Goal: Task Accomplishment & Management: Use online tool/utility

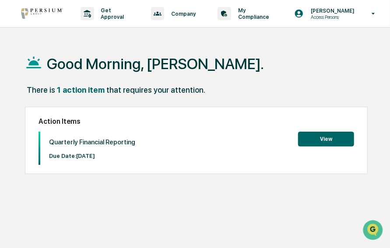
click at [313, 139] on button "View" at bounding box center [326, 139] width 56 height 15
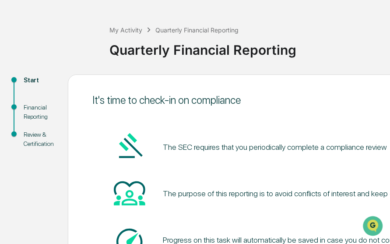
scroll to position [21, 0]
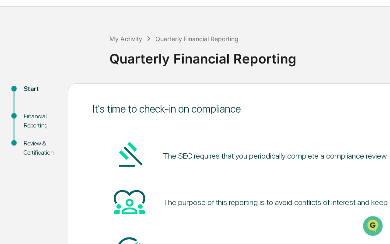
click at [32, 114] on div "Financial Reporting" at bounding box center [39, 121] width 30 height 18
click at [34, 117] on div "Financial Reporting" at bounding box center [39, 121] width 30 height 18
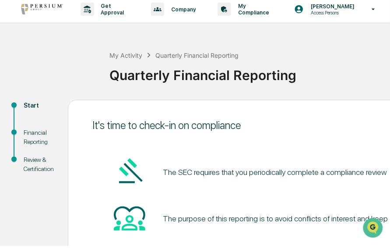
scroll to position [0, 0]
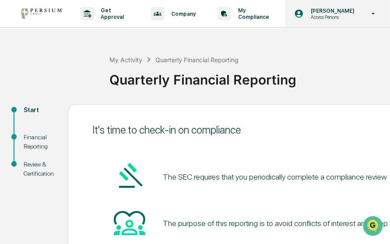
click at [320, 10] on p "[PERSON_NAME]" at bounding box center [331, 10] width 55 height 7
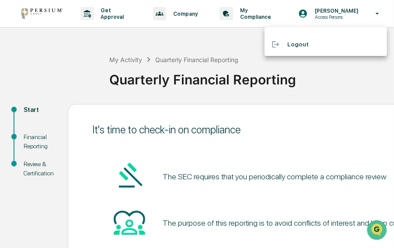
click at [320, 9] on div at bounding box center [197, 124] width 394 height 248
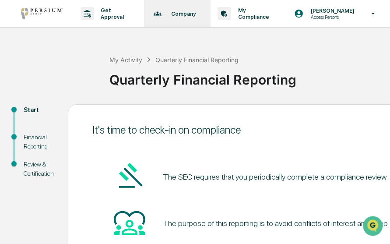
click at [187, 13] on p "Company" at bounding box center [182, 13] width 36 height 7
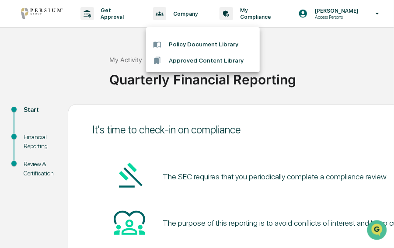
click at [254, 12] on div at bounding box center [197, 124] width 394 height 248
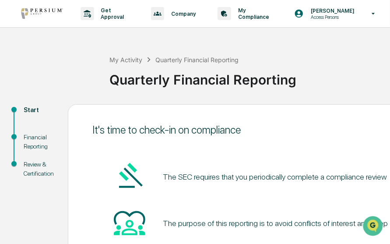
click at [254, 12] on p "My Compliance" at bounding box center [253, 13] width 44 height 13
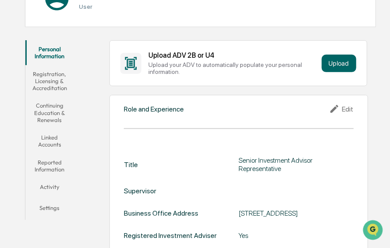
scroll to position [131, 0]
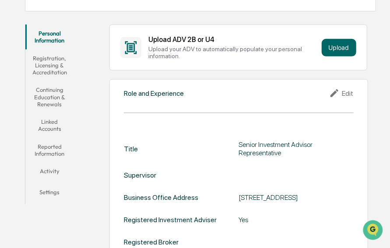
click at [52, 122] on button "Linked Accounts" at bounding box center [49, 125] width 49 height 25
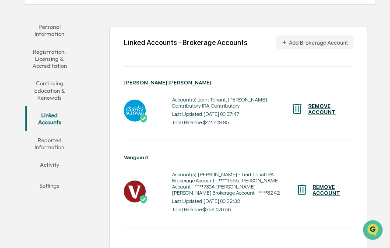
scroll to position [143, 0]
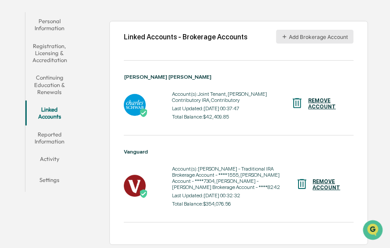
click at [313, 37] on button "Add Brokerage Account" at bounding box center [314, 37] width 77 height 14
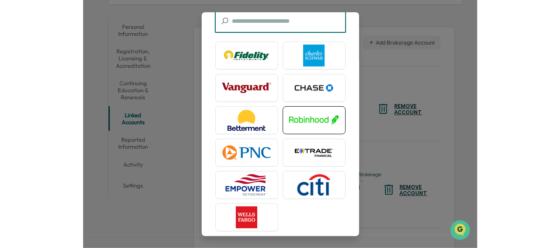
scroll to position [73, 0]
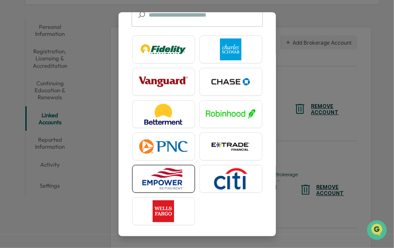
click at [155, 175] on img at bounding box center [164, 179] width 50 height 22
click at [172, 175] on img at bounding box center [164, 179] width 50 height 22
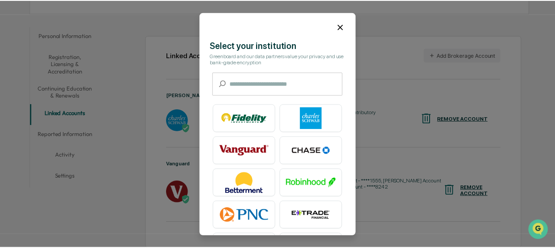
scroll to position [0, 0]
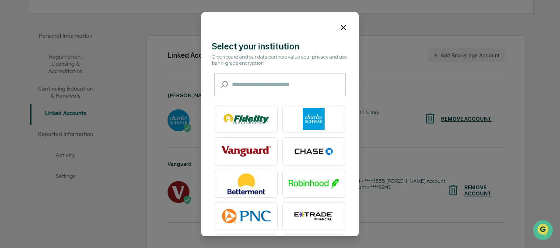
click at [340, 28] on icon at bounding box center [344, 28] width 10 height 10
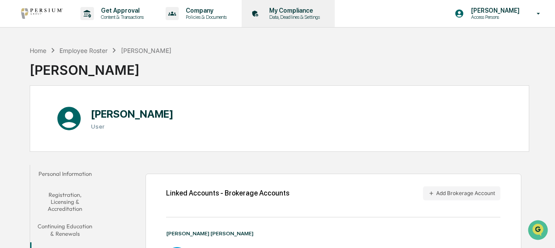
click at [289, 9] on p "My Compliance" at bounding box center [293, 10] width 62 height 7
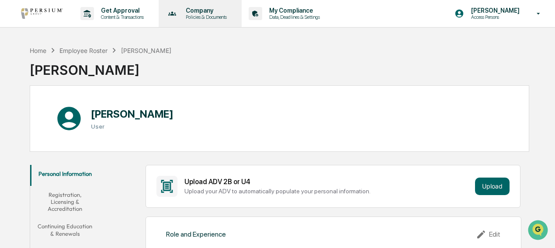
click at [195, 10] on p "Company" at bounding box center [205, 10] width 52 height 7
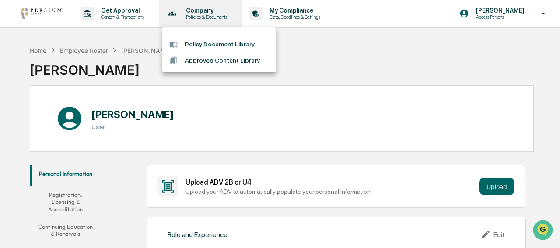
click at [195, 10] on div at bounding box center [280, 124] width 560 height 248
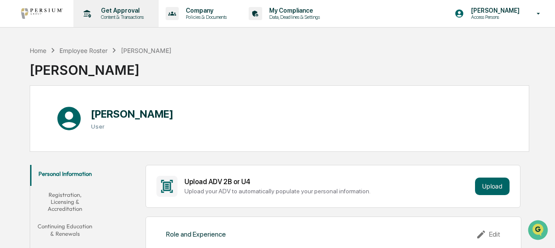
click at [105, 10] on p "Get Approval" at bounding box center [121, 10] width 54 height 7
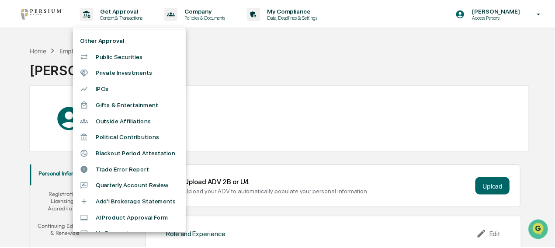
scroll to position [56, 0]
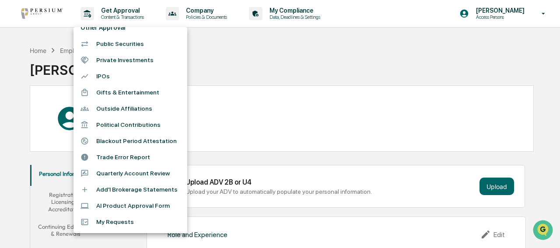
click at [106, 173] on li "Quarterly Account Review" at bounding box center [130, 173] width 114 height 16
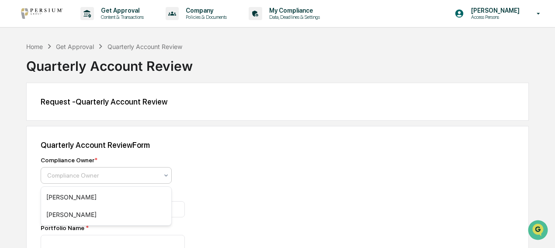
click at [165, 177] on icon at bounding box center [166, 175] width 7 height 7
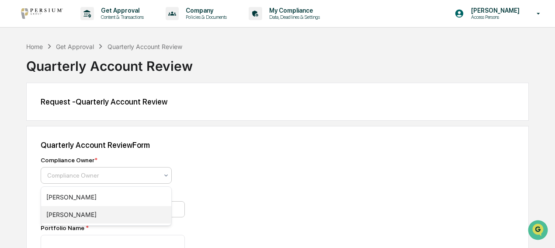
click at [78, 211] on div "[PERSON_NAME]" at bounding box center [106, 214] width 130 height 17
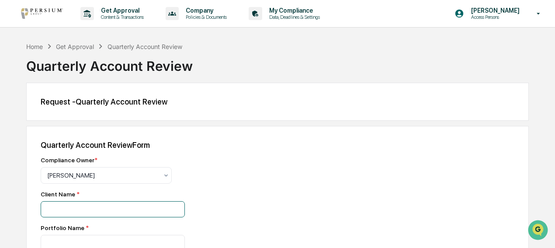
click at [135, 212] on input at bounding box center [113, 209] width 144 height 16
click at [39, 47] on div "Home" at bounding box center [34, 46] width 17 height 7
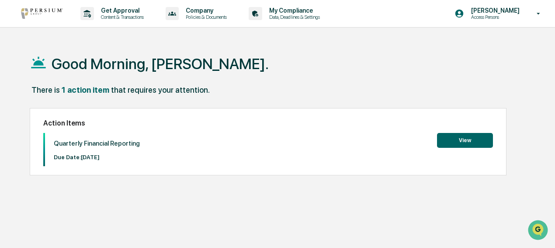
click at [389, 135] on button "View" at bounding box center [465, 140] width 56 height 15
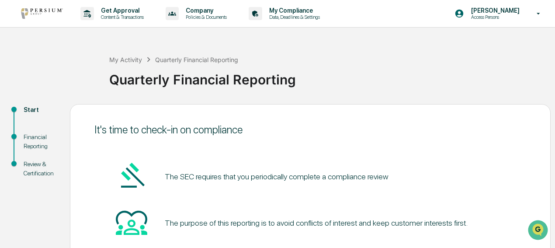
click at [36, 136] on div "Financial Reporting" at bounding box center [40, 142] width 32 height 18
click at [36, 144] on div "Financial Reporting" at bounding box center [40, 142] width 32 height 18
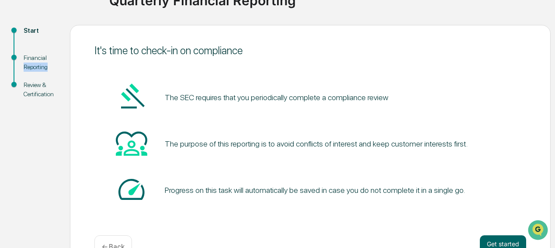
scroll to position [104, 0]
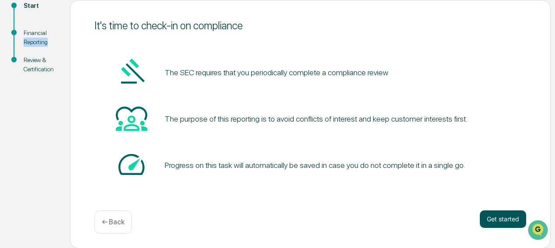
click at [389, 222] on button "Get started" at bounding box center [503, 218] width 46 height 17
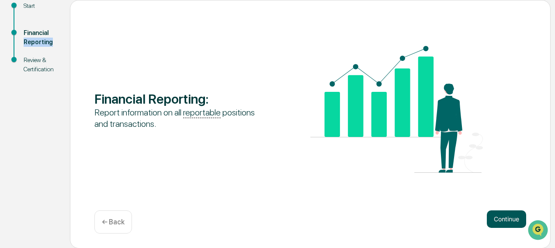
click at [389, 220] on button "Continue" at bounding box center [506, 218] width 39 height 17
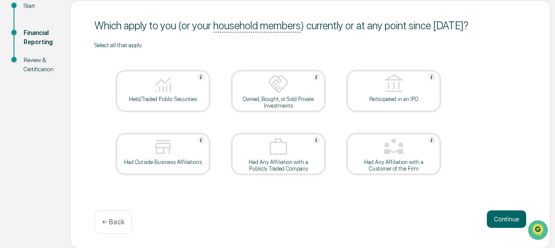
click at [153, 97] on div "Held/Traded Public Securities" at bounding box center [163, 99] width 79 height 7
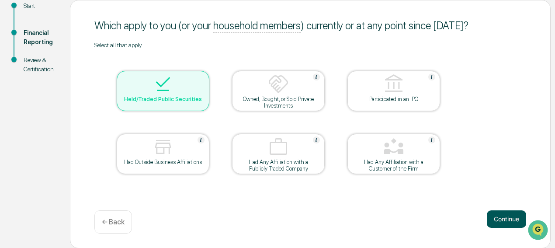
click at [389, 216] on button "Continue" at bounding box center [506, 218] width 39 height 17
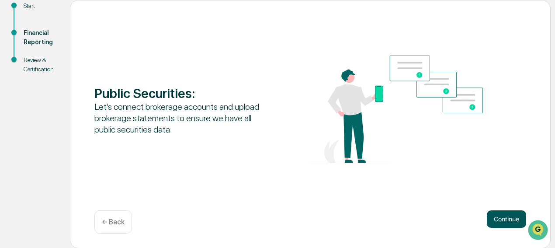
click at [389, 215] on button "Continue" at bounding box center [506, 218] width 39 height 17
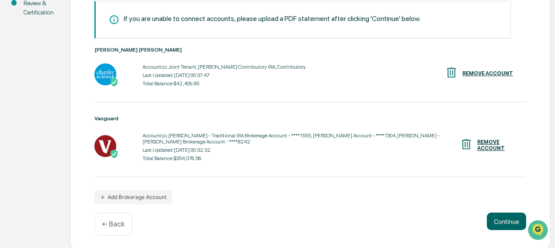
scroll to position [163, 0]
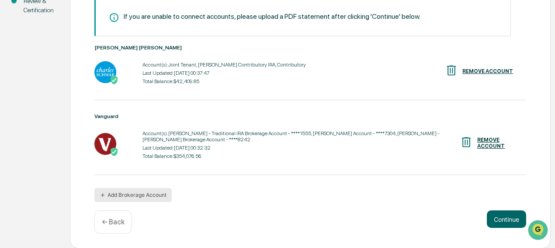
click at [150, 192] on button "Add Brokerage Account" at bounding box center [132, 195] width 77 height 14
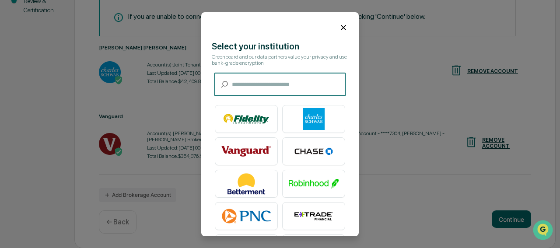
click at [341, 27] on icon at bounding box center [344, 28] width 10 height 10
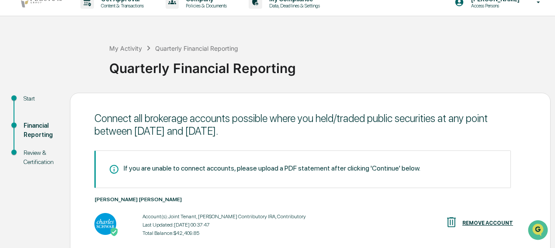
scroll to position [0, 0]
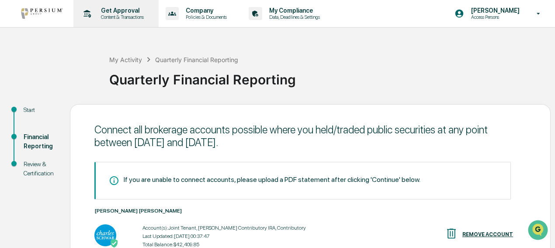
click at [114, 7] on p "Get Approval" at bounding box center [121, 10] width 54 height 7
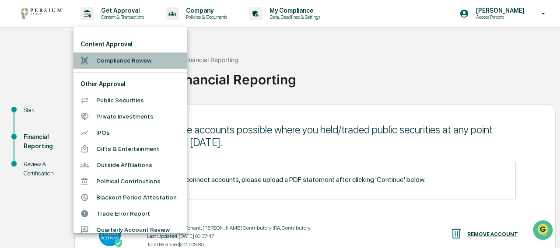
click at [133, 59] on li "Compliance Review" at bounding box center [130, 60] width 114 height 16
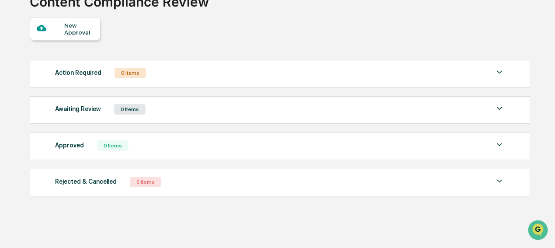
scroll to position [70, 0]
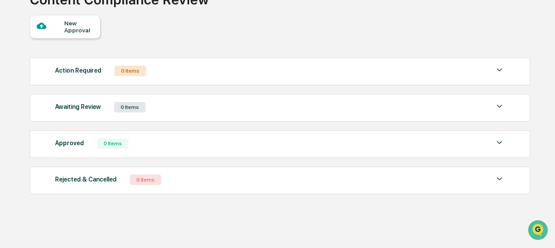
click at [389, 140] on img at bounding box center [500, 142] width 10 height 10
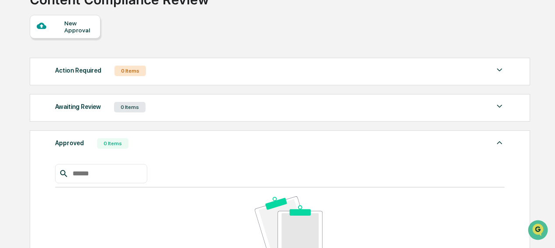
click at [81, 28] on div "New Approval" at bounding box center [78, 27] width 29 height 14
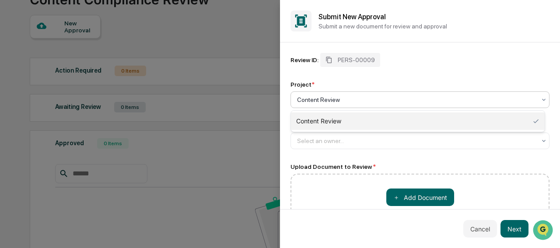
click at [372, 98] on div at bounding box center [416, 99] width 239 height 9
click at [340, 122] on div "Content Review" at bounding box center [418, 120] width 254 height 17
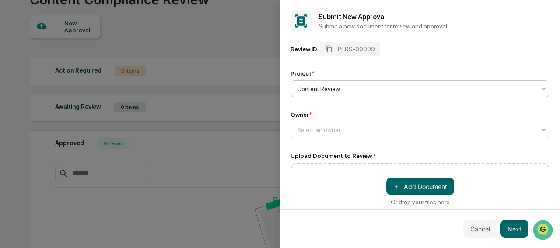
scroll to position [0, 0]
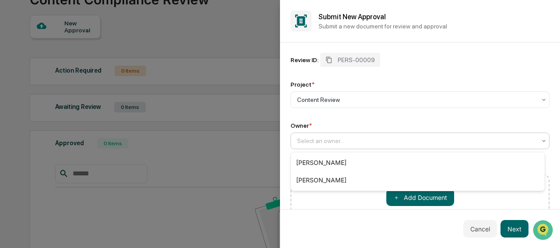
click at [333, 138] on div at bounding box center [416, 140] width 239 height 9
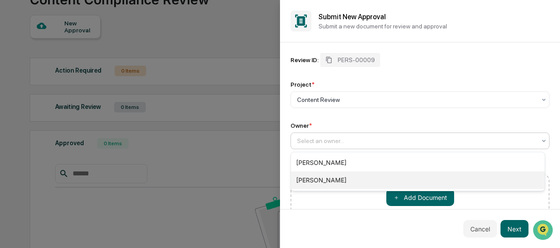
drag, startPoint x: 319, startPoint y: 180, endPoint x: 332, endPoint y: 172, distance: 15.3
click at [319, 179] on div "[PERSON_NAME]" at bounding box center [418, 179] width 254 height 17
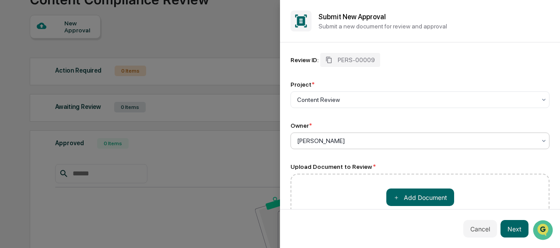
scroll to position [34, 0]
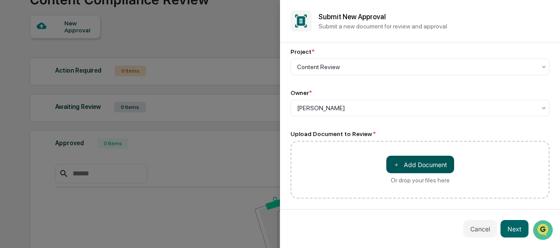
click at [389, 164] on button "＋ Add Document" at bounding box center [420, 164] width 68 height 17
click at [389, 172] on button "＋ Add Document" at bounding box center [420, 163] width 68 height 17
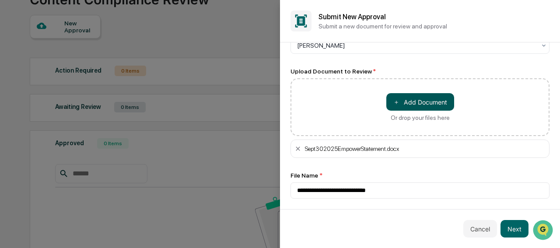
scroll to position [96, 0]
drag, startPoint x: 510, startPoint y: 225, endPoint x: 516, endPoint y: 227, distance: 6.3
click at [389, 226] on button "Next" at bounding box center [514, 228] width 28 height 17
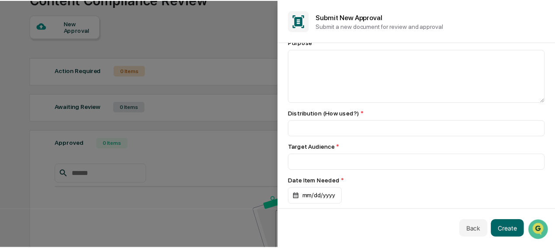
scroll to position [0, 0]
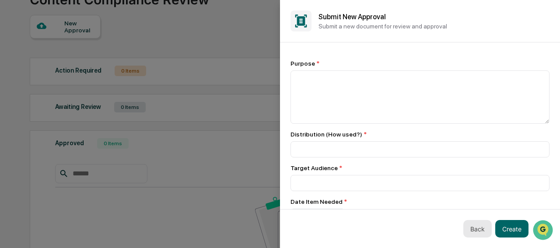
click at [389, 229] on button "Back" at bounding box center [477, 228] width 28 height 17
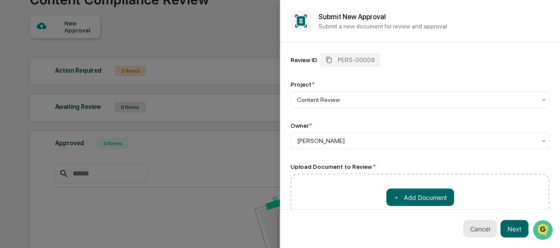
click at [389, 228] on button "Cancel" at bounding box center [480, 228] width 34 height 17
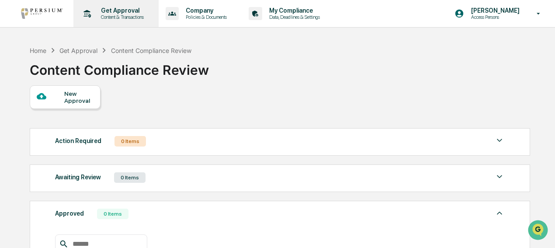
click at [110, 9] on p "Get Approval" at bounding box center [121, 10] width 54 height 7
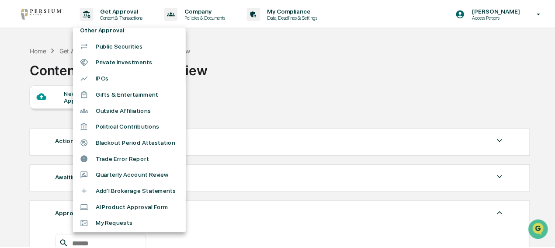
scroll to position [56, 0]
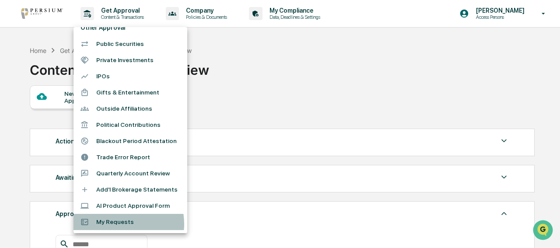
click at [116, 223] on li "My Requests" at bounding box center [130, 222] width 114 height 16
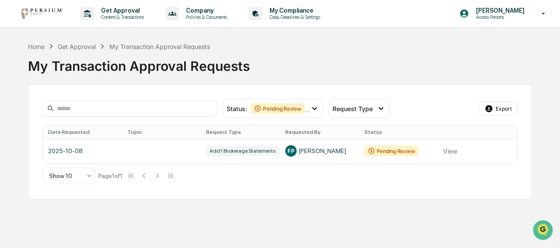
click at [70, 46] on div "Get Approval" at bounding box center [77, 46] width 38 height 7
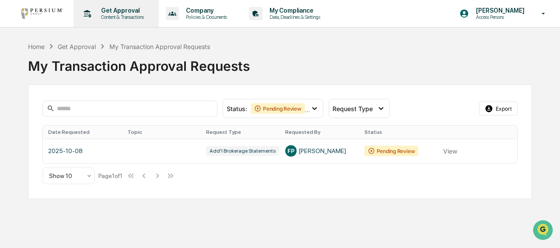
click at [129, 12] on p "Get Approval" at bounding box center [121, 10] width 54 height 7
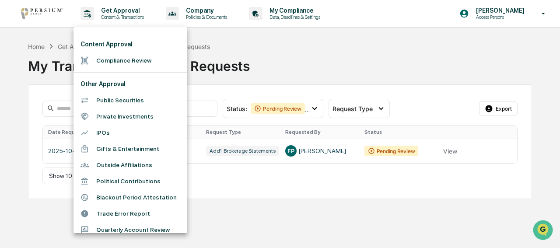
click at [203, 10] on div at bounding box center [280, 124] width 560 height 248
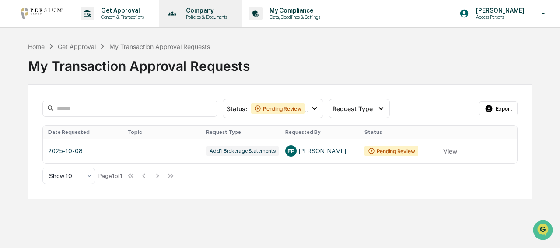
click at [204, 10] on p "Company" at bounding box center [205, 10] width 52 height 7
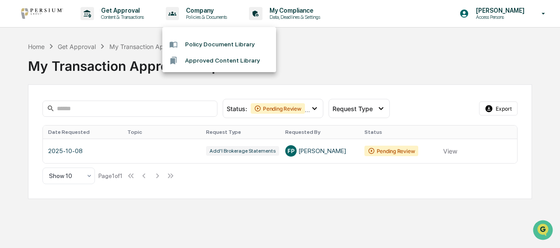
click at [296, 10] on div at bounding box center [280, 124] width 560 height 248
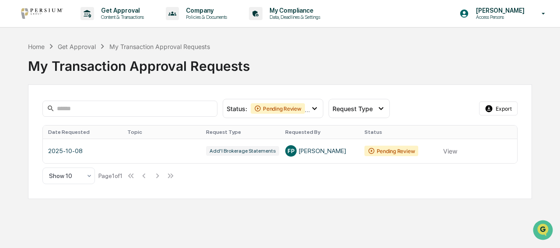
click at [296, 10] on p "My Compliance" at bounding box center [293, 10] width 62 height 7
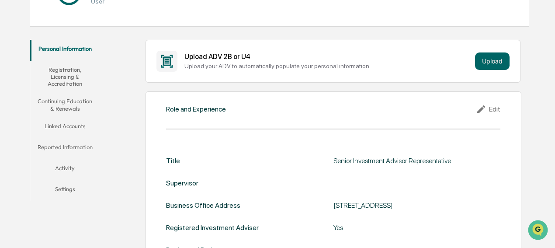
scroll to position [131, 0]
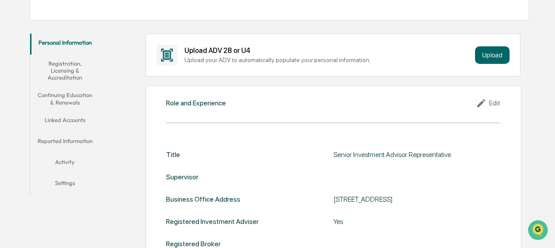
click at [77, 118] on button "Linked Accounts" at bounding box center [65, 121] width 70 height 21
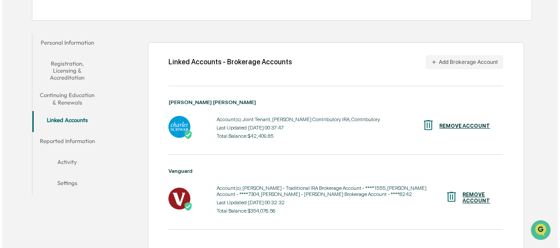
scroll to position [142, 0]
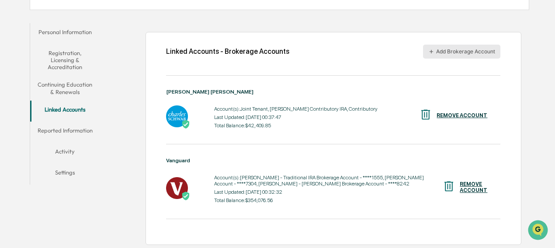
click at [389, 53] on button "Add Brokerage Account" at bounding box center [461, 52] width 77 height 14
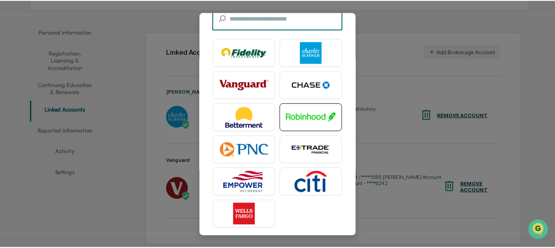
scroll to position [73, 0]
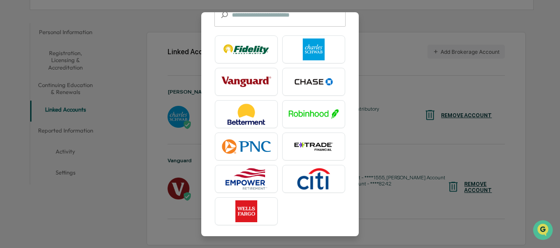
click at [230, 172] on img at bounding box center [246, 179] width 50 height 22
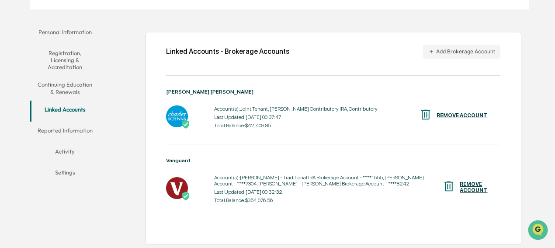
click at [70, 149] on button "Activity" at bounding box center [65, 153] width 70 height 21
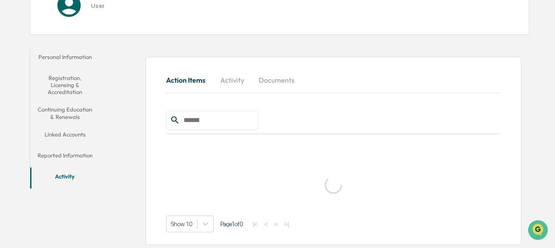
scroll to position [125, 0]
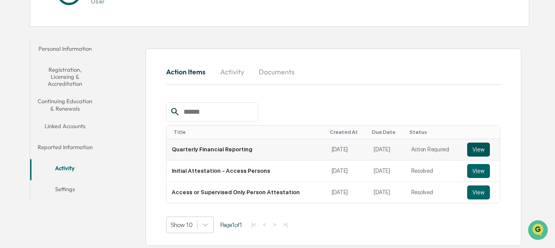
click at [389, 148] on button "View" at bounding box center [479, 150] width 23 height 14
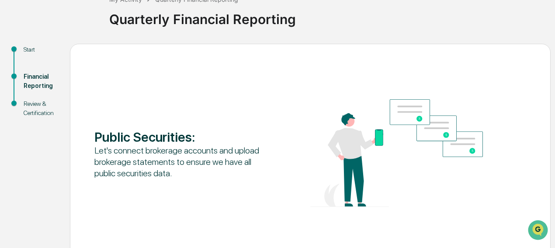
scroll to position [87, 0]
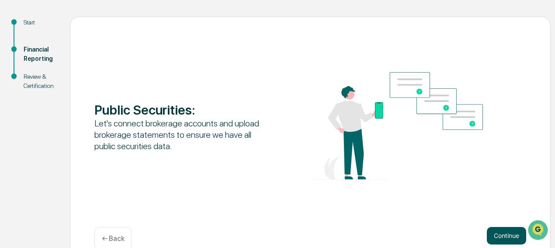
click at [505, 236] on button "Continue" at bounding box center [506, 235] width 39 height 17
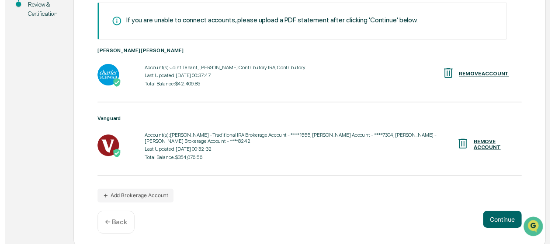
scroll to position [163, 0]
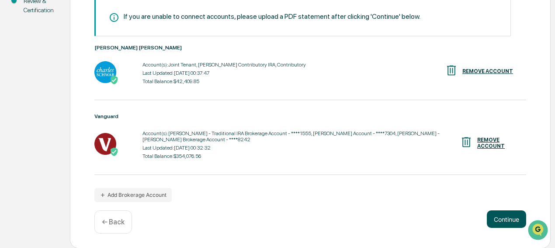
click at [506, 217] on button "Continue" at bounding box center [506, 218] width 39 height 17
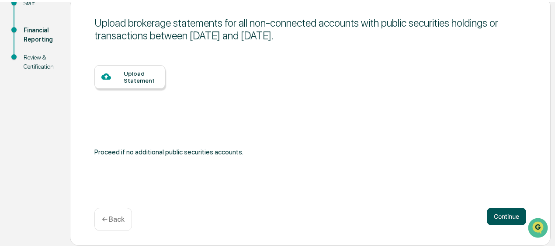
scroll to position [104, 0]
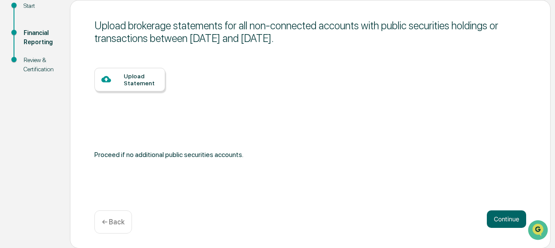
click at [147, 81] on div "Upload Statement" at bounding box center [141, 80] width 35 height 14
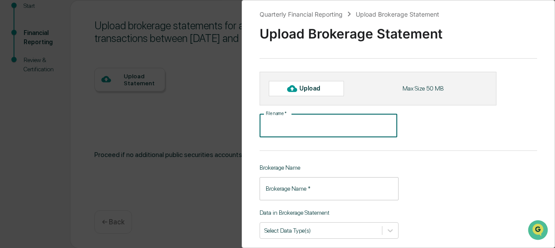
click at [319, 123] on input "File name   *" at bounding box center [329, 125] width 138 height 23
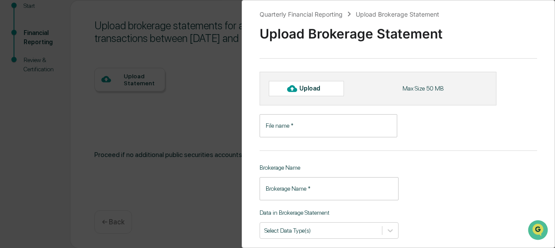
click at [311, 85] on div "Upload" at bounding box center [314, 88] width 28 height 7
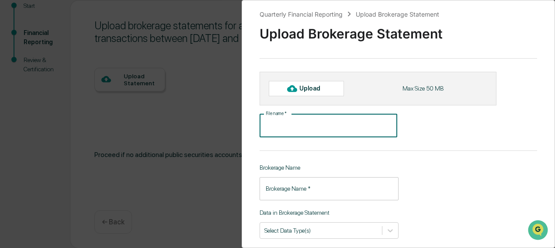
click at [299, 131] on input "File name   *" at bounding box center [329, 125] width 138 height 23
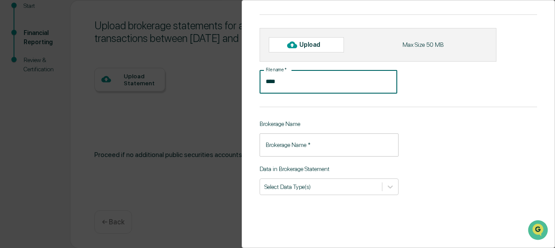
type input "****"
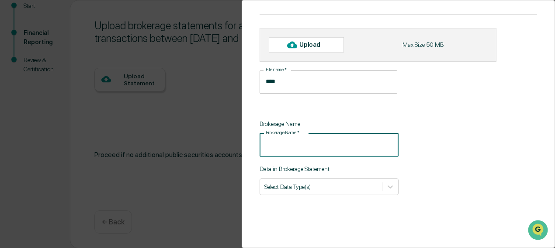
click at [324, 148] on input "Brokerage Name   *" at bounding box center [329, 144] width 139 height 23
type input "*******"
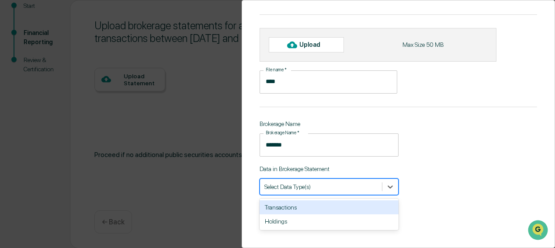
click at [318, 184] on div at bounding box center [321, 186] width 113 height 8
click at [290, 208] on div "Transactions" at bounding box center [329, 207] width 139 height 14
click at [285, 80] on input "****" at bounding box center [329, 81] width 138 height 23
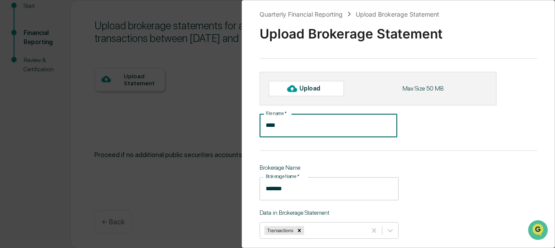
scroll to position [0, 0]
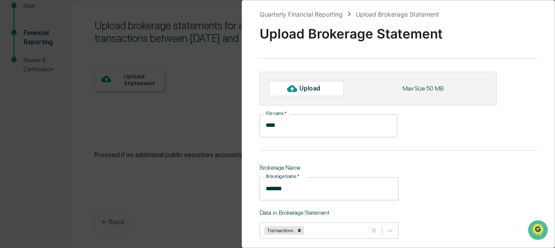
click at [322, 86] on div "Upload" at bounding box center [314, 88] width 28 height 7
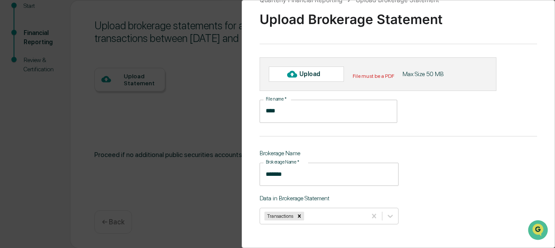
scroll to position [13, 0]
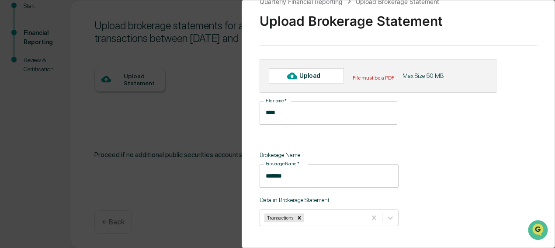
click at [304, 72] on div "Upload" at bounding box center [314, 75] width 28 height 7
type input "**********"
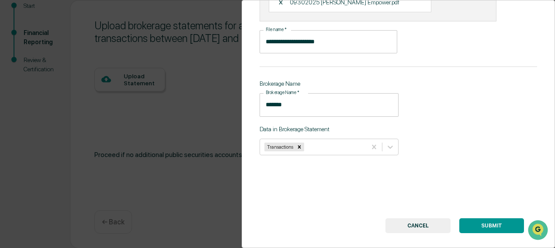
scroll to position [100, 0]
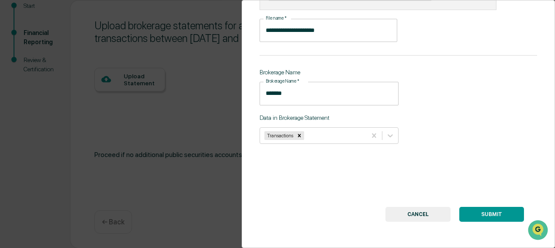
click at [486, 216] on button "SUBMIT" at bounding box center [492, 214] width 65 height 15
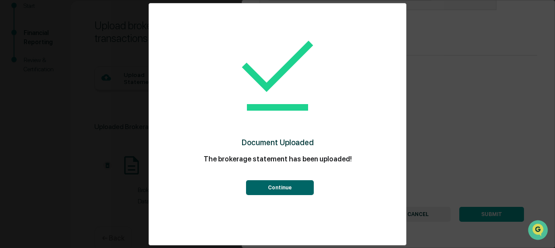
click at [275, 185] on button "Continue" at bounding box center [280, 187] width 68 height 15
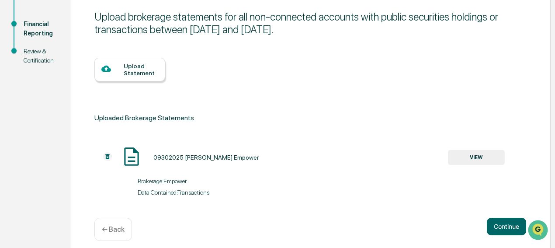
scroll to position [122, 0]
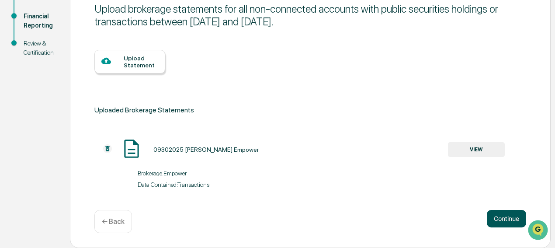
click at [492, 219] on button "Continue" at bounding box center [506, 218] width 39 height 17
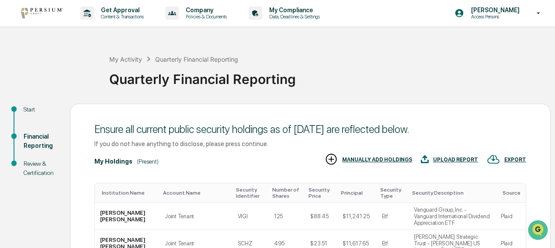
scroll to position [0, 0]
